Goal: Information Seeking & Learning: Check status

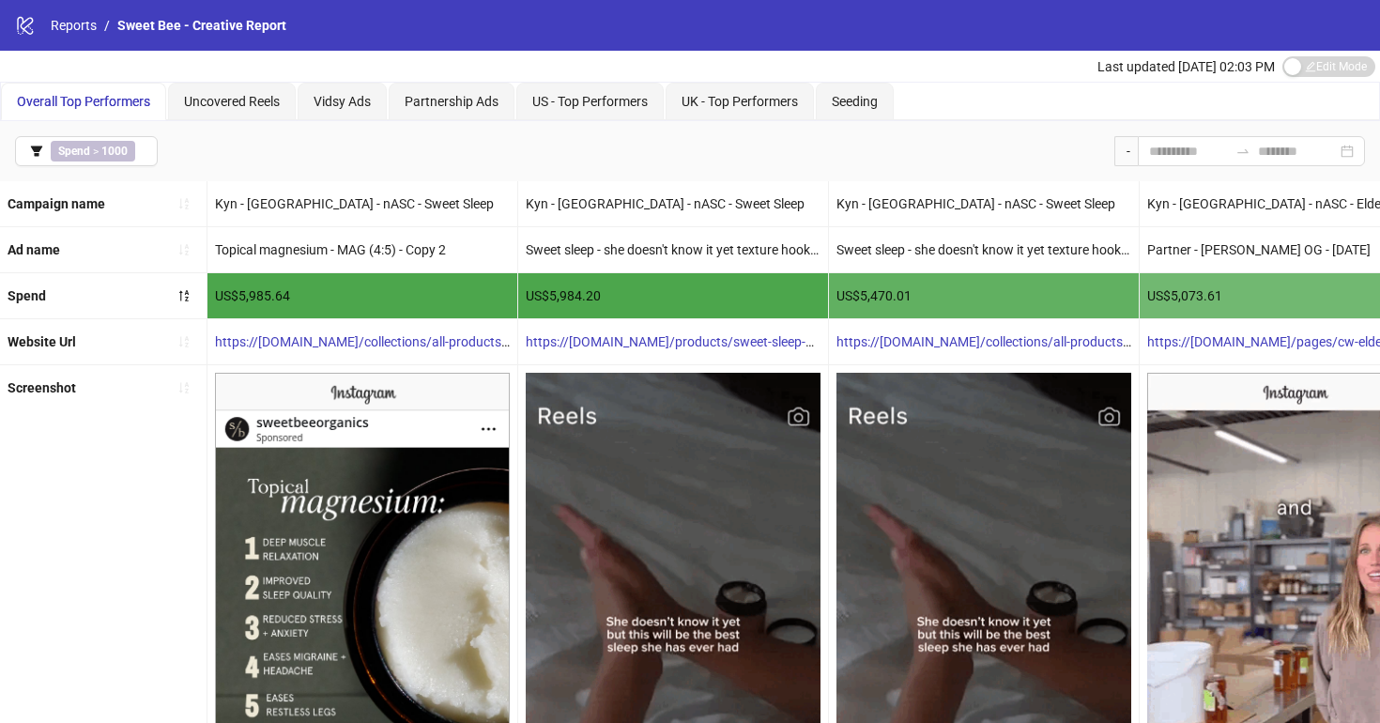
click at [537, 154] on div "Spend > 1000 -" at bounding box center [690, 151] width 1380 height 60
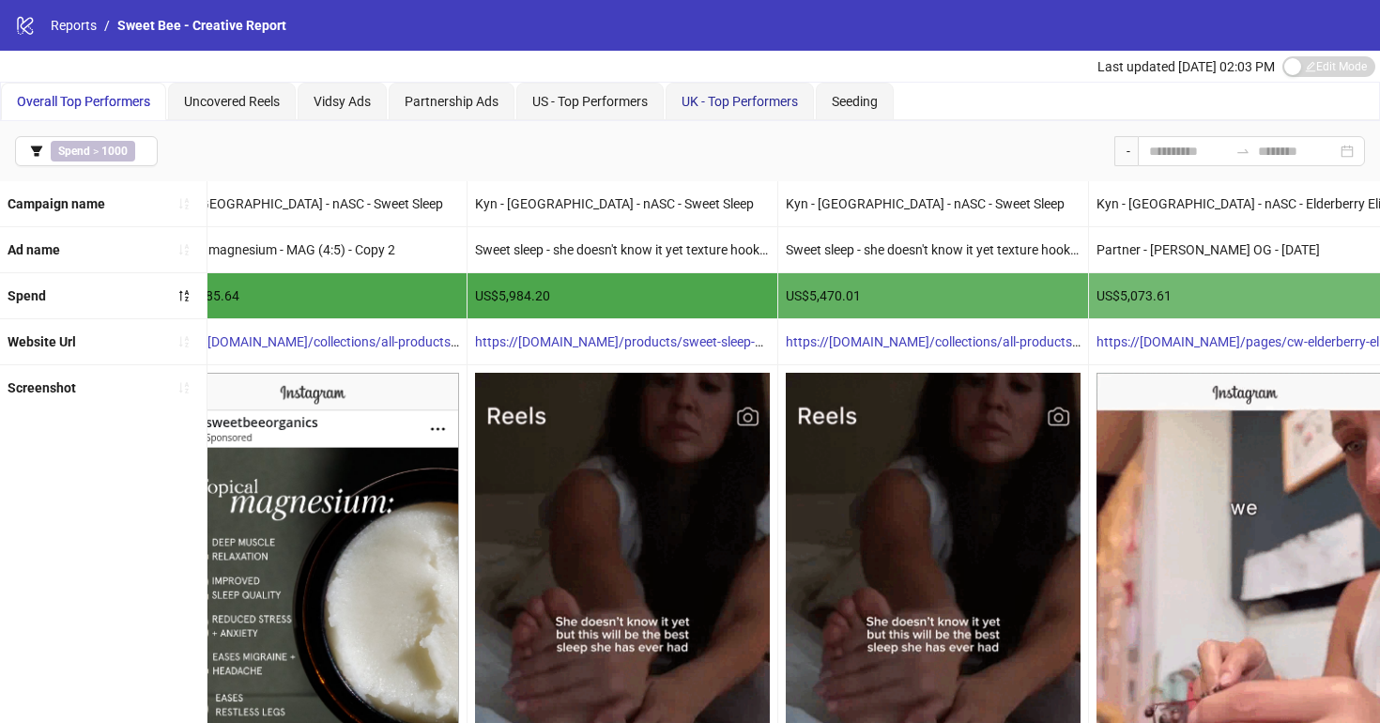
click at [721, 104] on span "UK - Top Performers" at bounding box center [739, 101] width 116 height 15
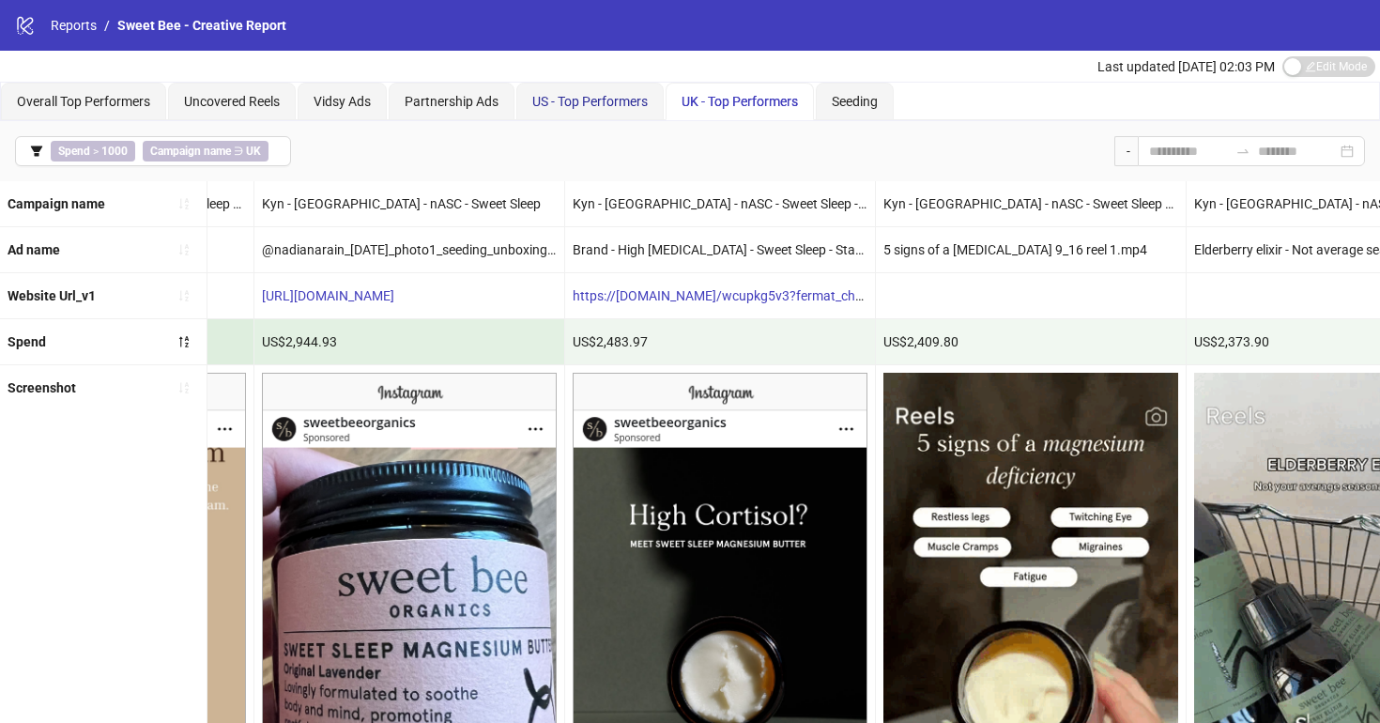
click at [577, 105] on span "US - Top Performers" at bounding box center [589, 101] width 115 height 15
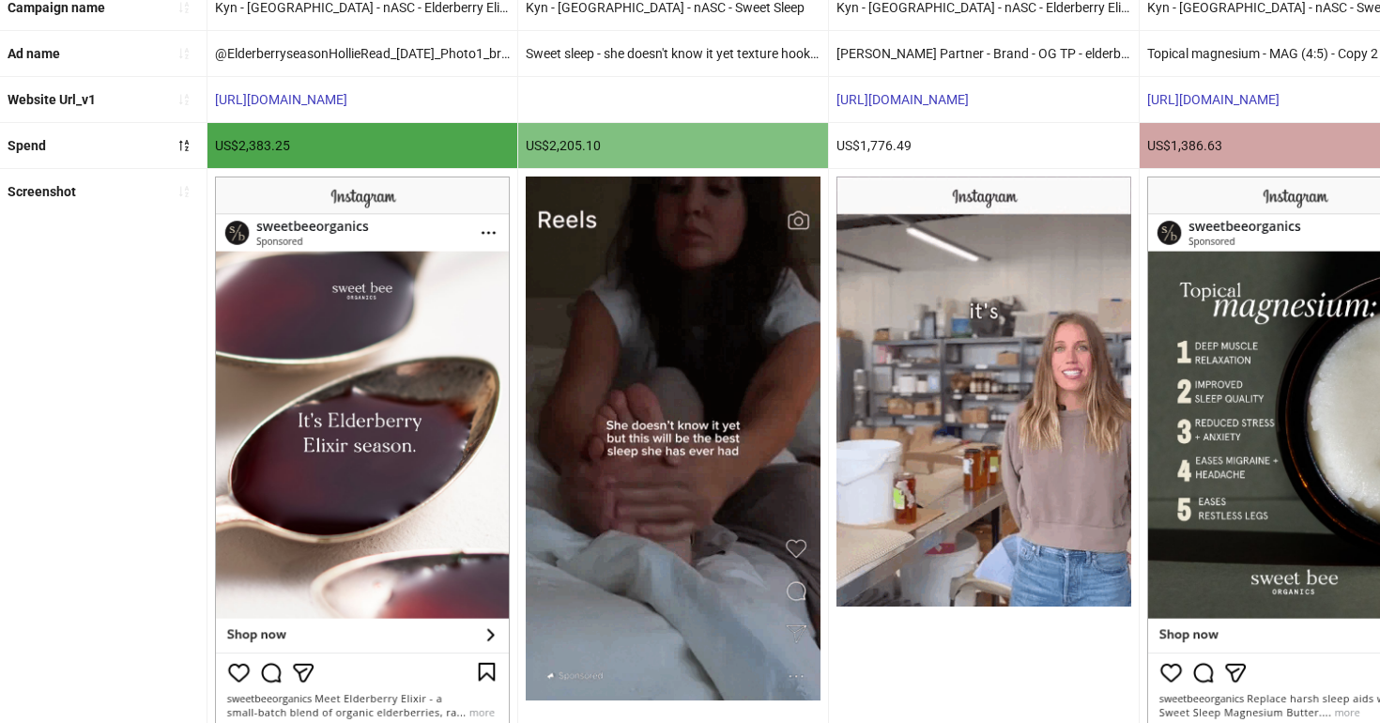
scroll to position [201, 0]
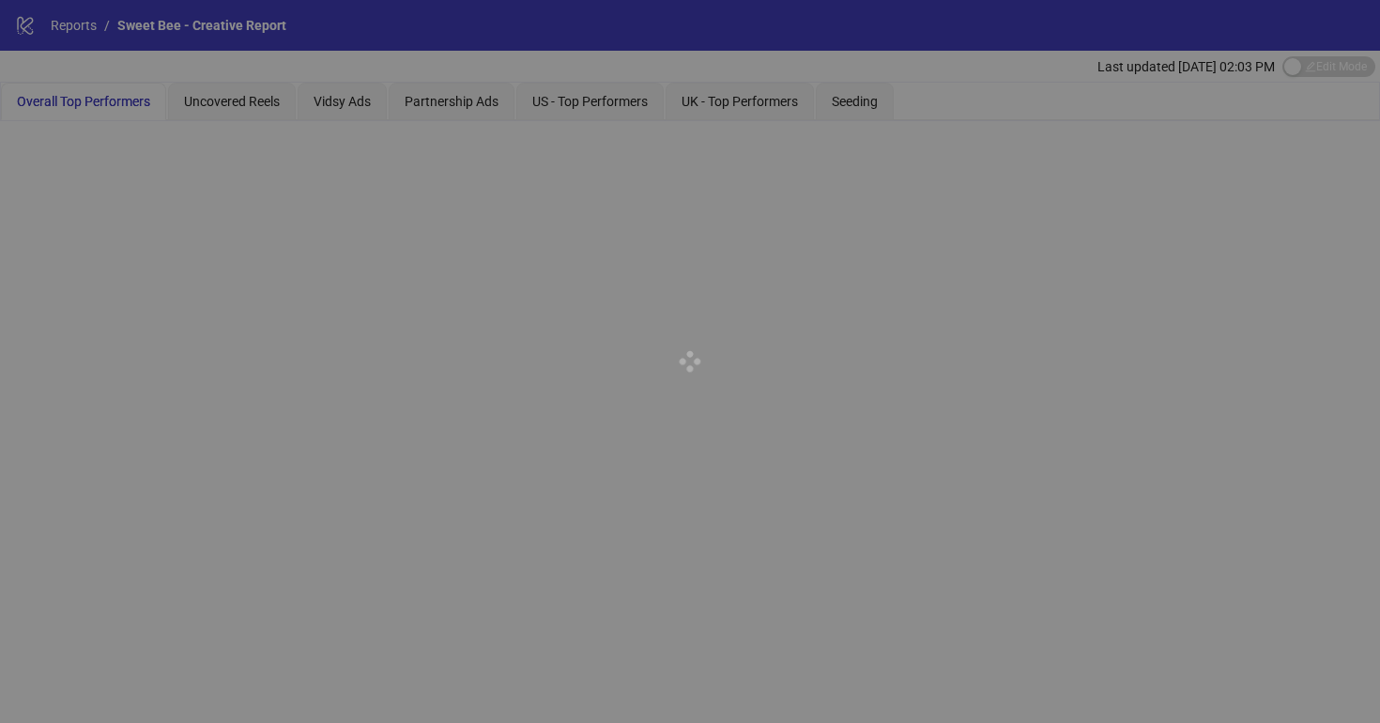
click at [582, 103] on div at bounding box center [690, 361] width 1380 height 723
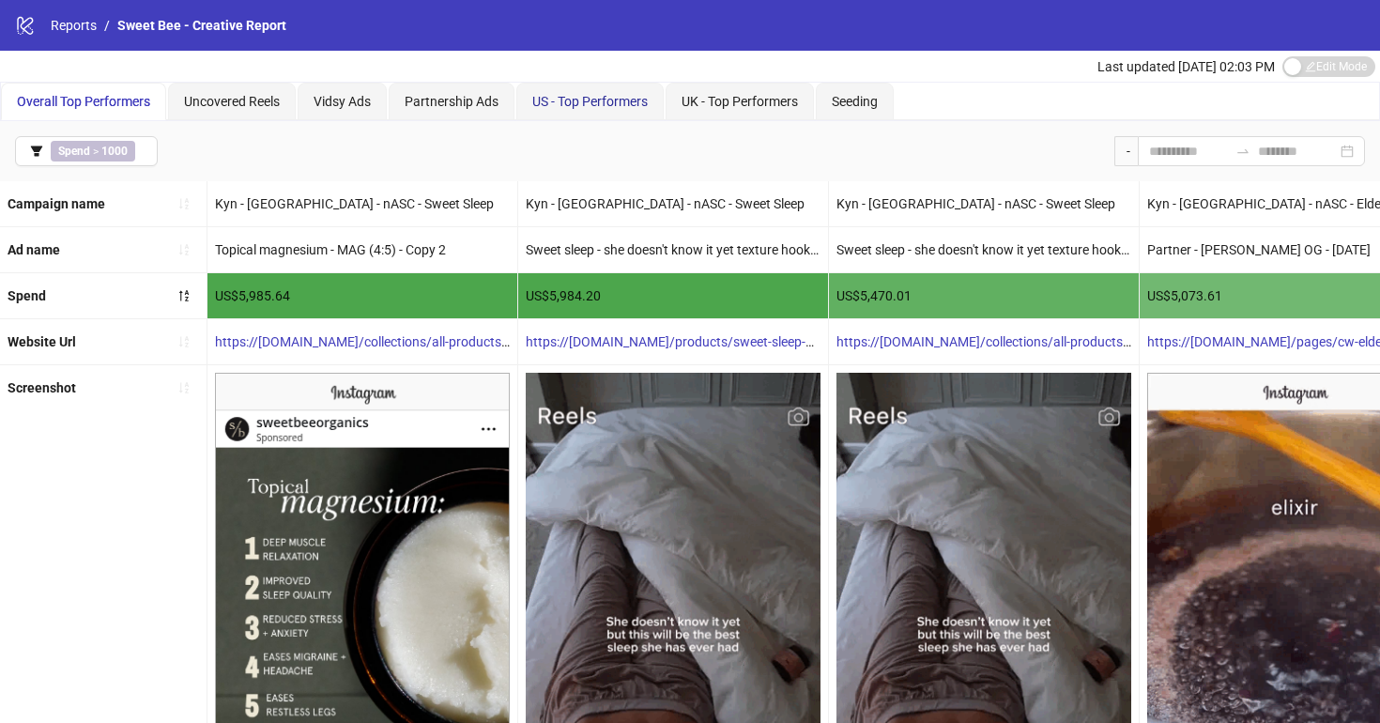
click at [583, 103] on span "US - Top Performers" at bounding box center [589, 101] width 115 height 15
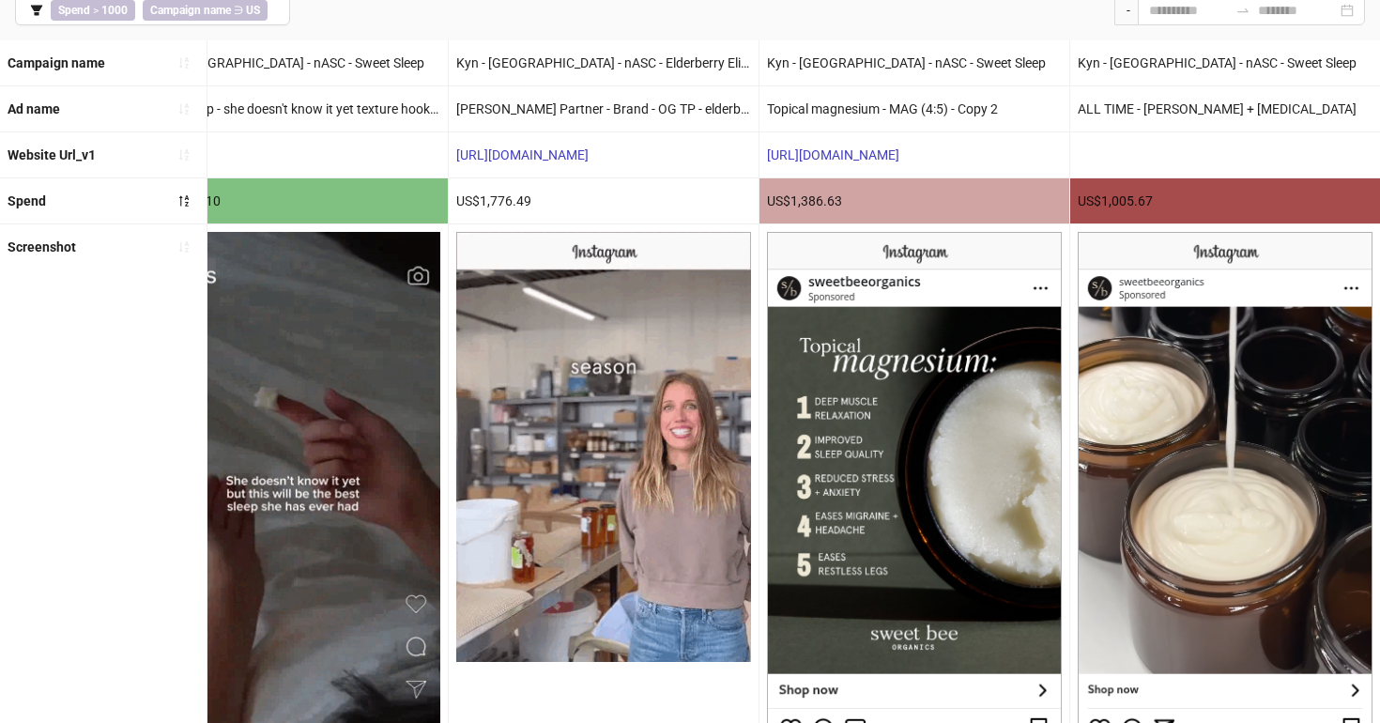
scroll to position [0, 379]
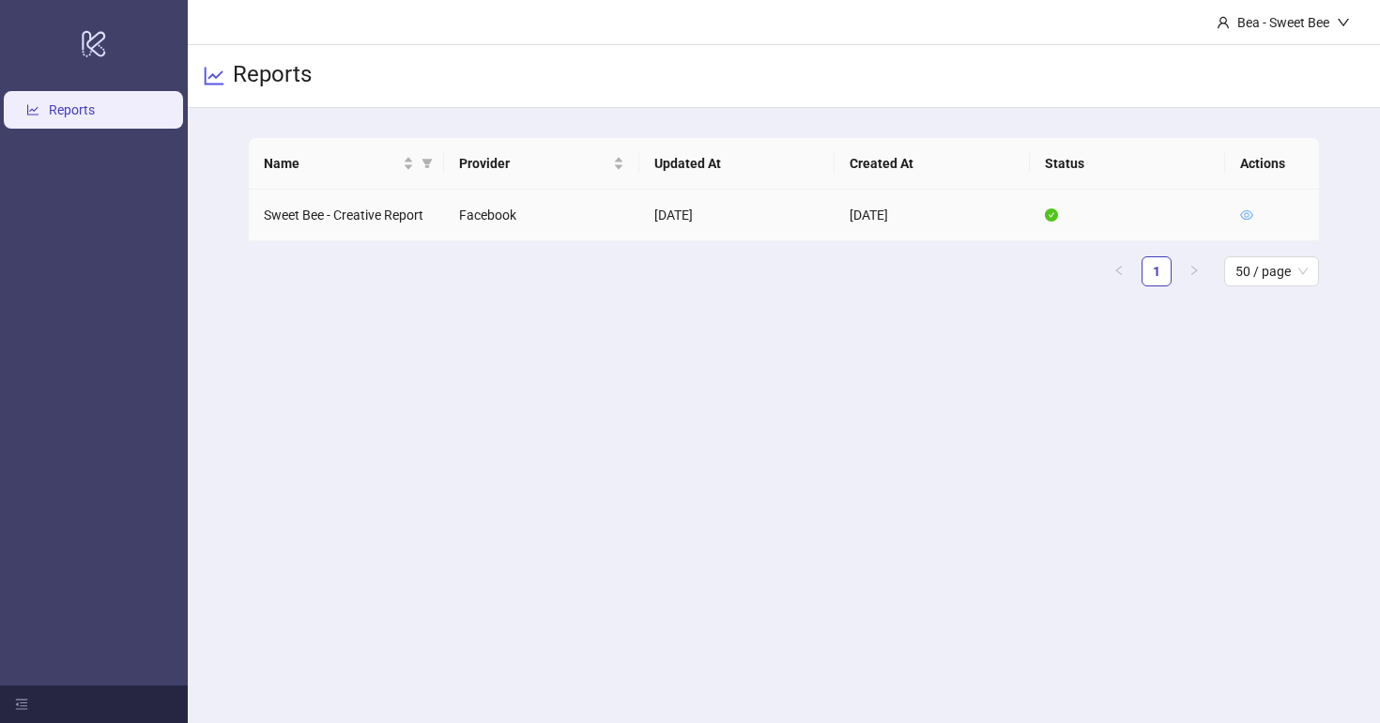
click at [1245, 214] on icon "eye" at bounding box center [1246, 214] width 13 height 13
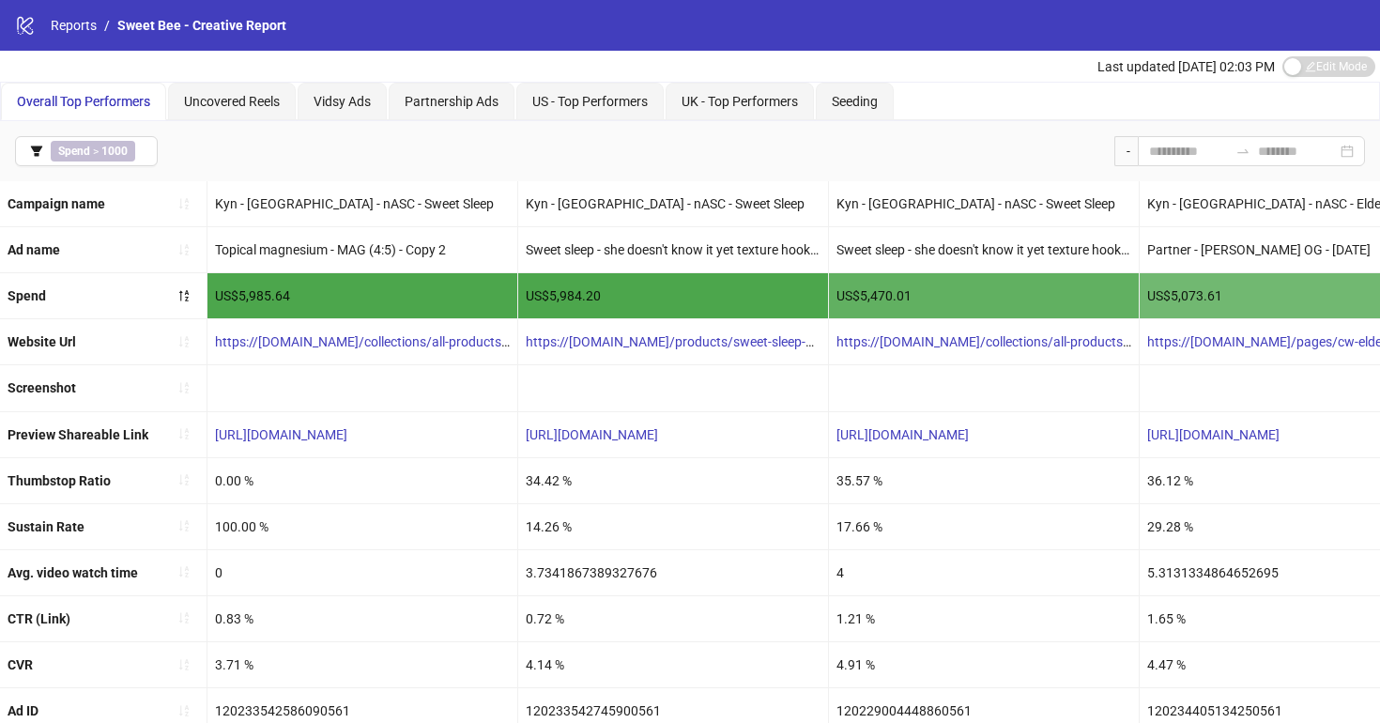
click at [1148, 69] on span "Last updated Oct 08, 02:03 PM" at bounding box center [1185, 66] width 177 height 15
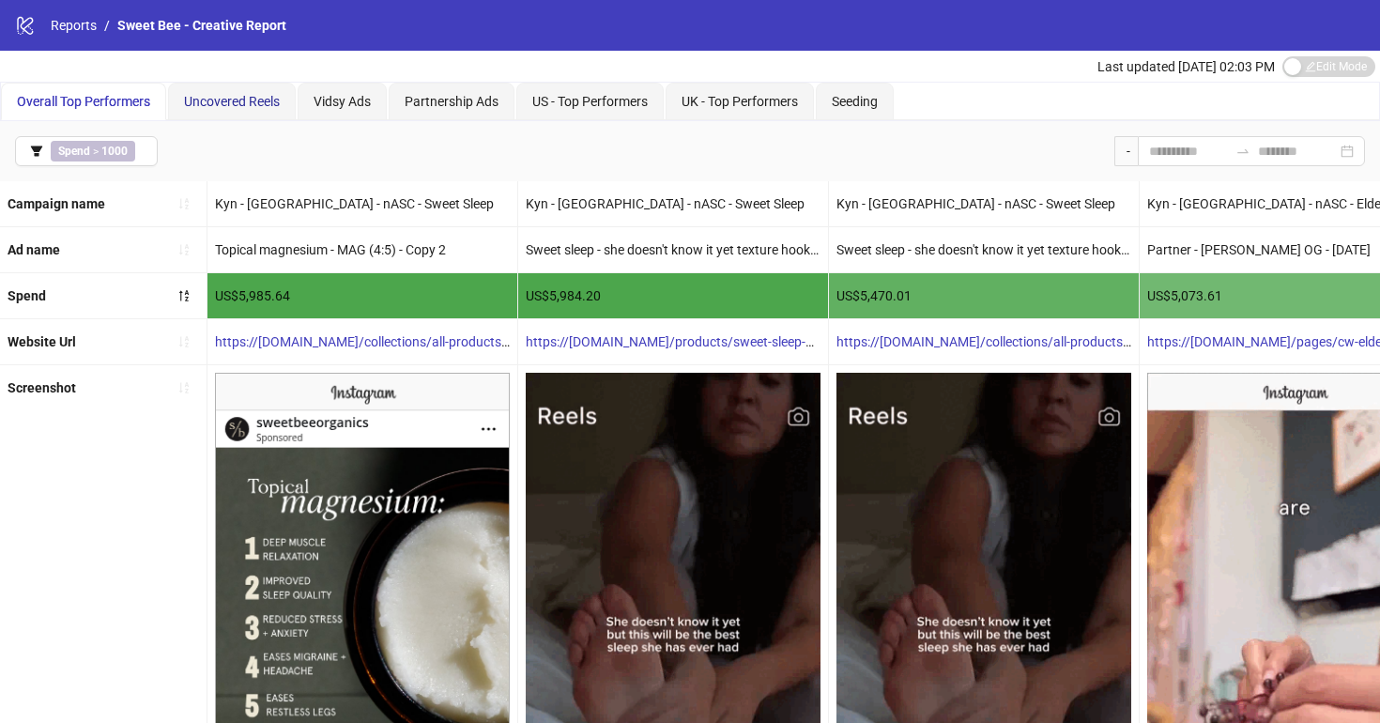
click at [221, 96] on span "Uncovered Reels" at bounding box center [232, 101] width 96 height 15
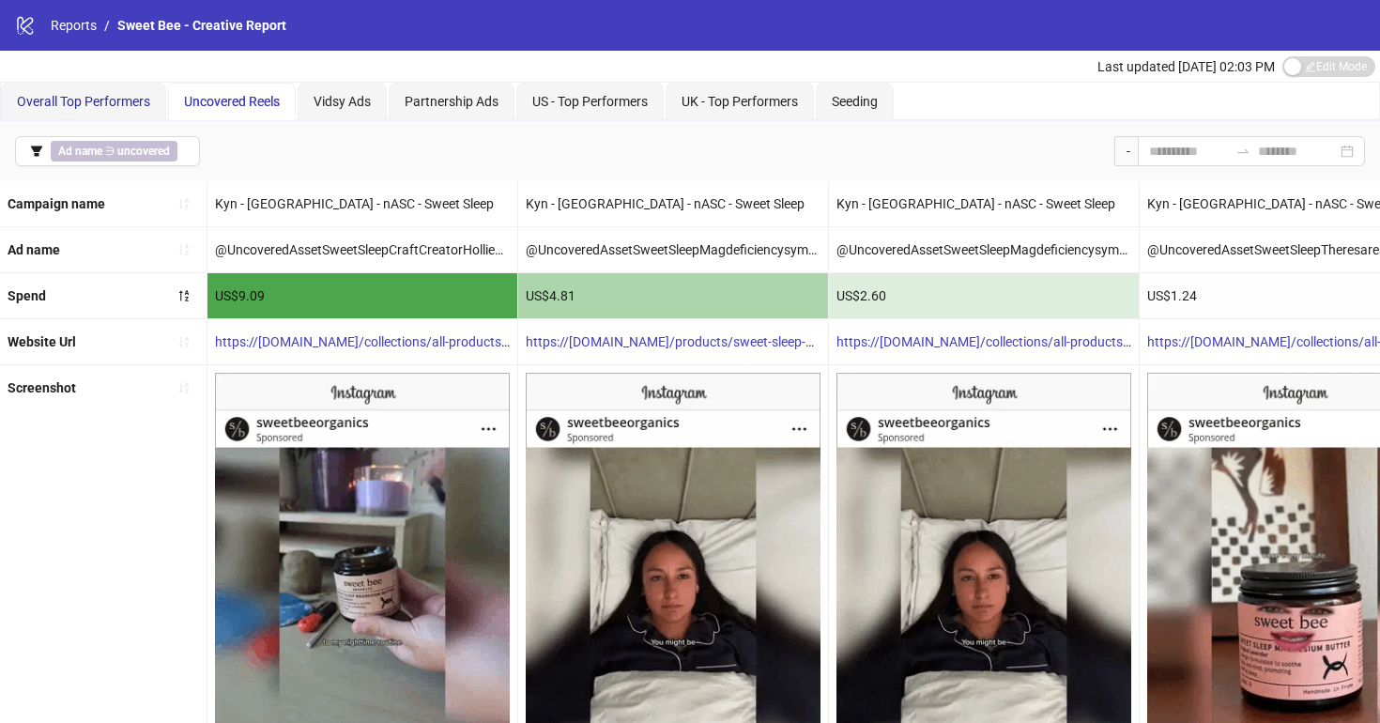
click at [124, 111] on div "Overall Top Performers" at bounding box center [83, 101] width 133 height 21
